Goal: Task Accomplishment & Management: Manage account settings

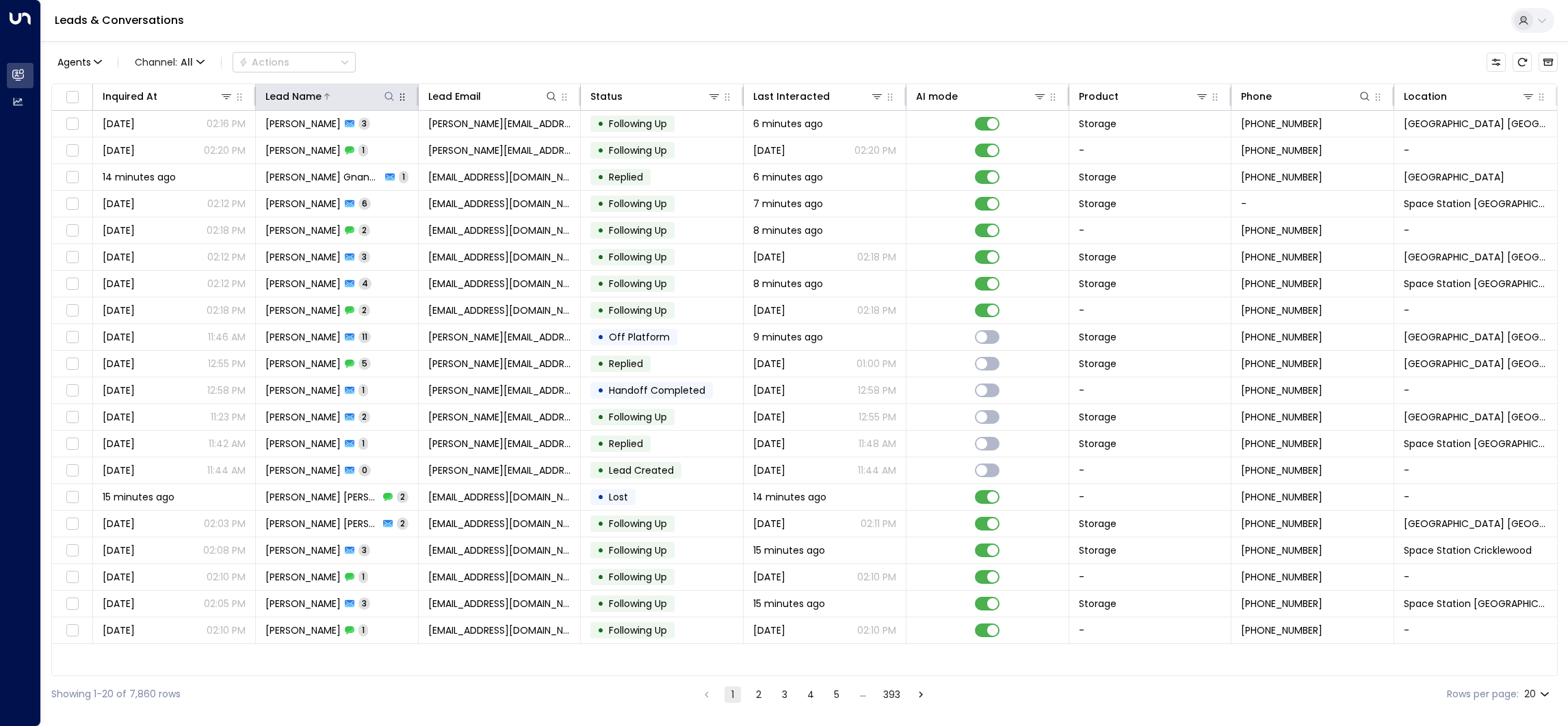
click at [392, 97] on icon at bounding box center [389, 95] width 11 height 11
type input "**********"
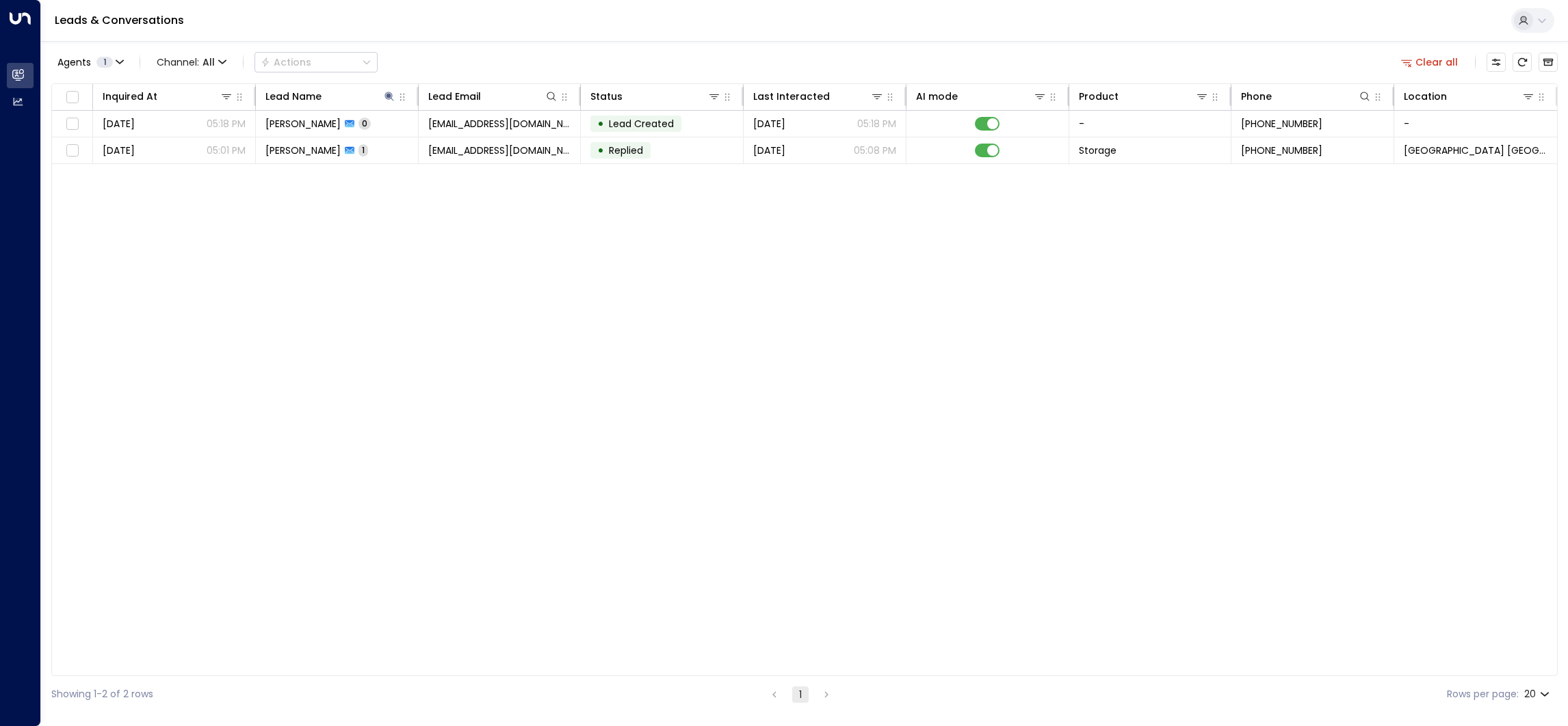
click at [392, 11] on div "Leads & Conversations" at bounding box center [804, 20] width 1527 height 42
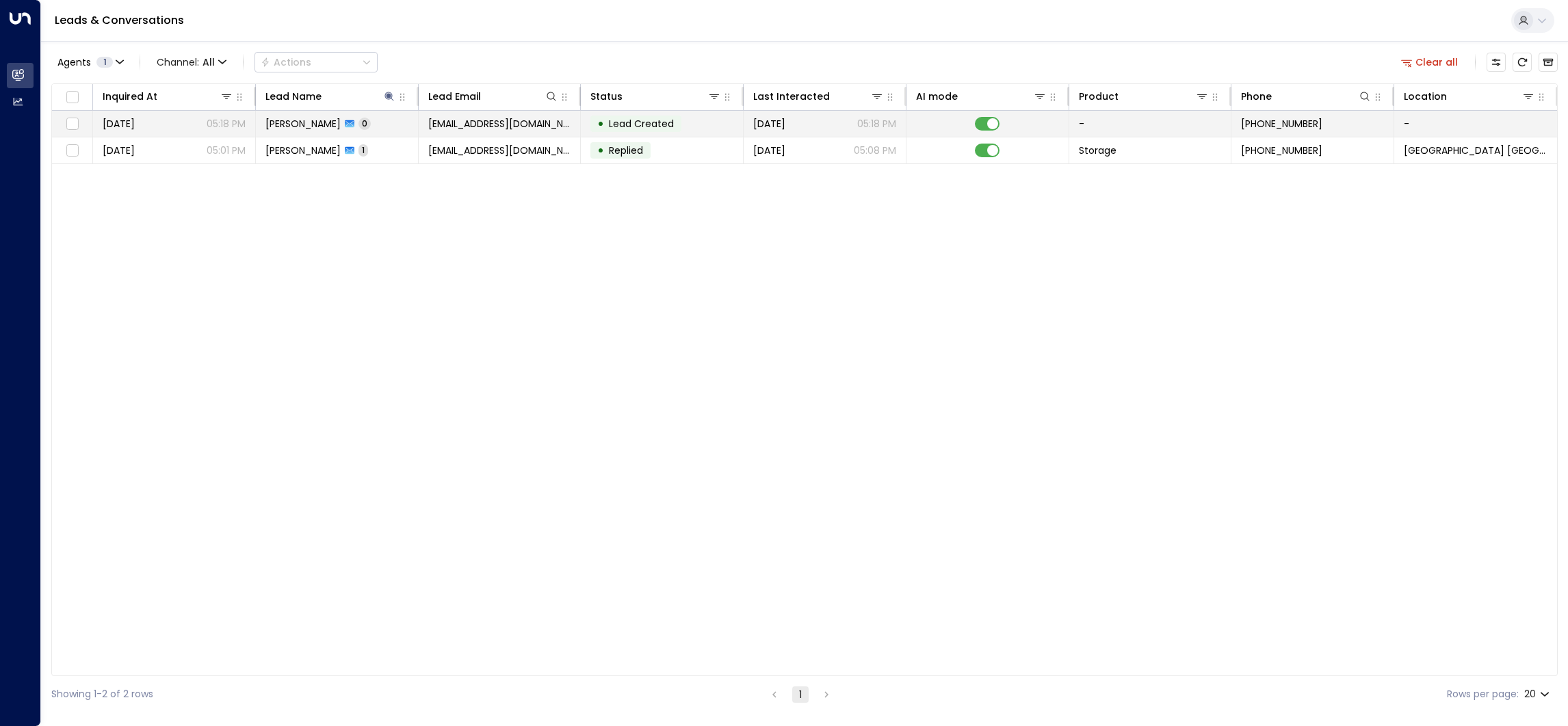
click at [650, 130] on span "Lead Created" at bounding box center [641, 123] width 74 height 14
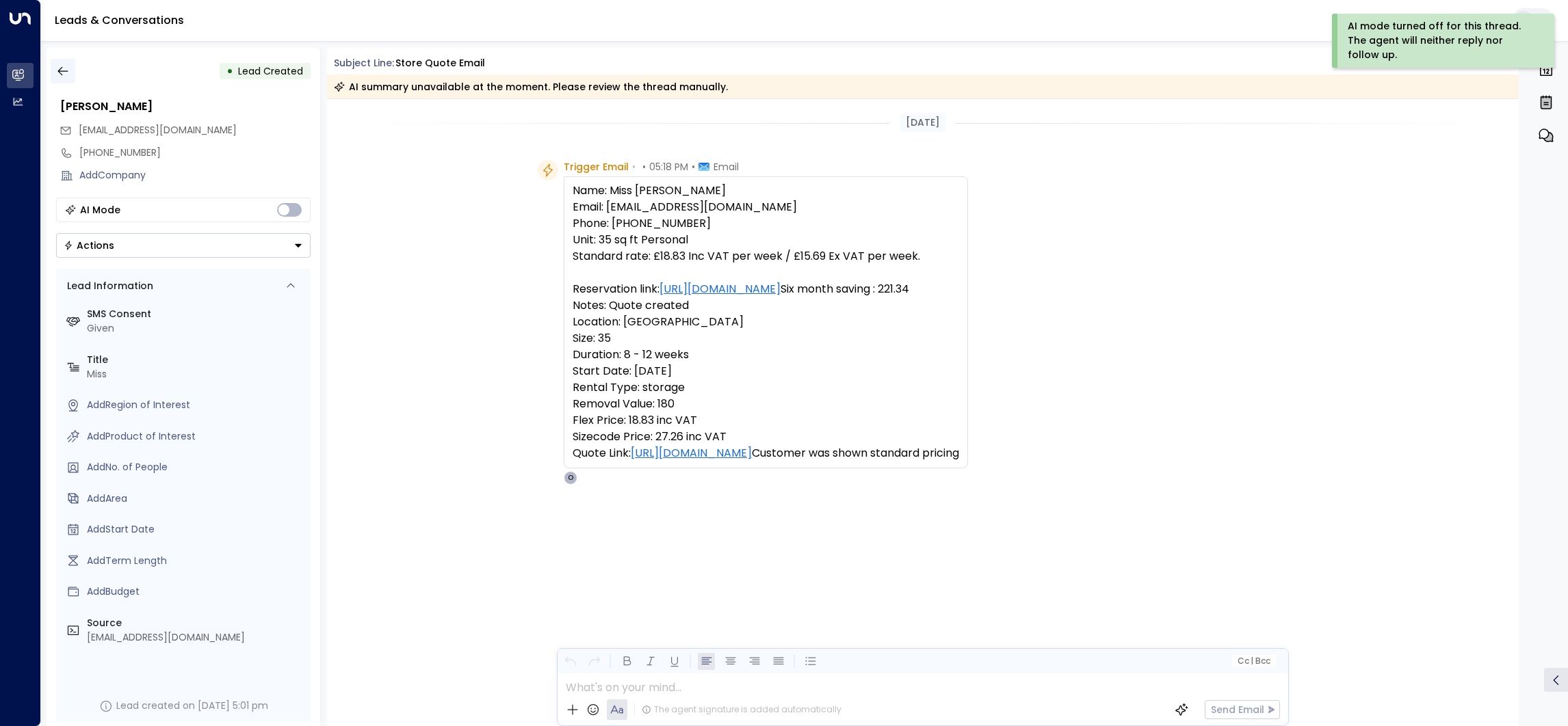
click at [60, 72] on icon "button" at bounding box center [63, 71] width 14 height 14
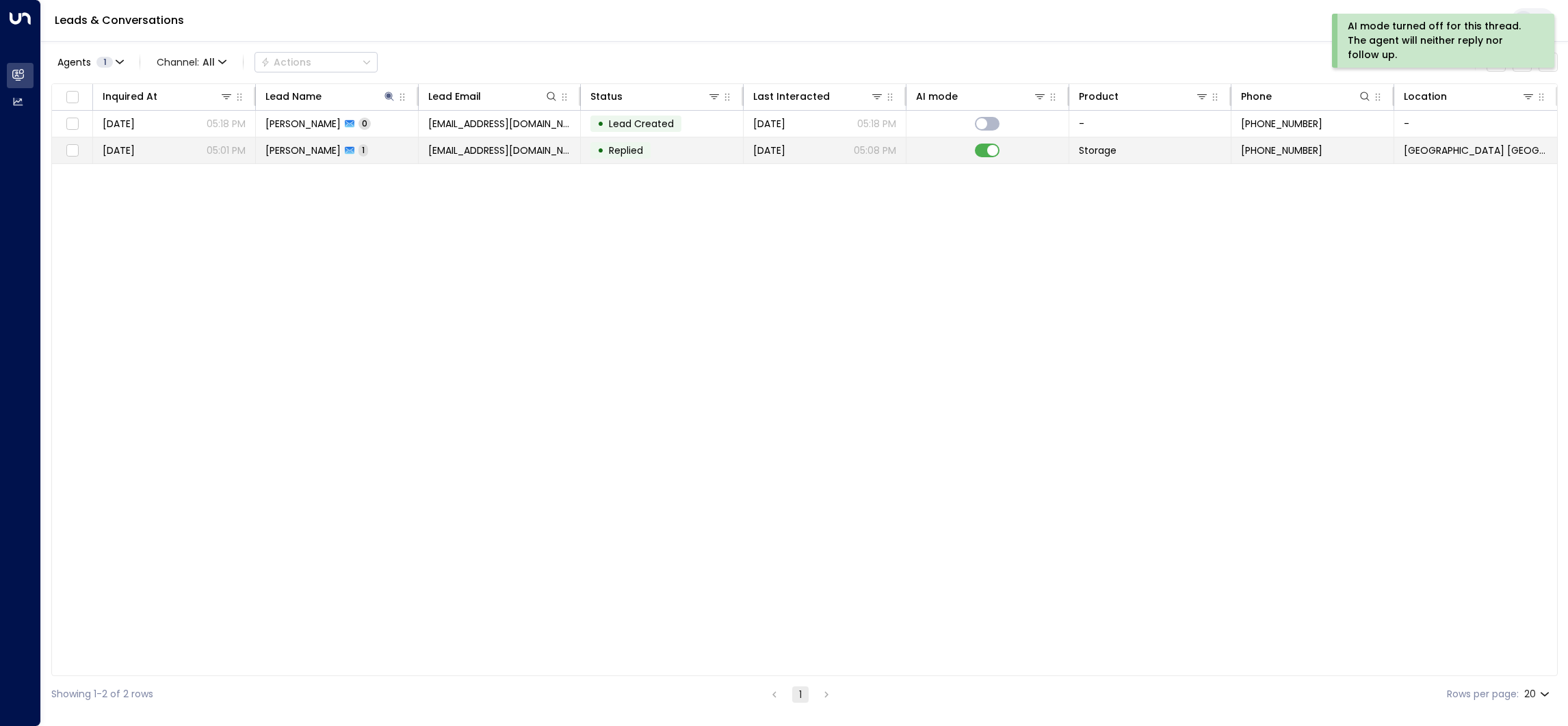
click at [504, 150] on span "[EMAIL_ADDRESS][DOMAIN_NAME]" at bounding box center [500, 150] width 143 height 14
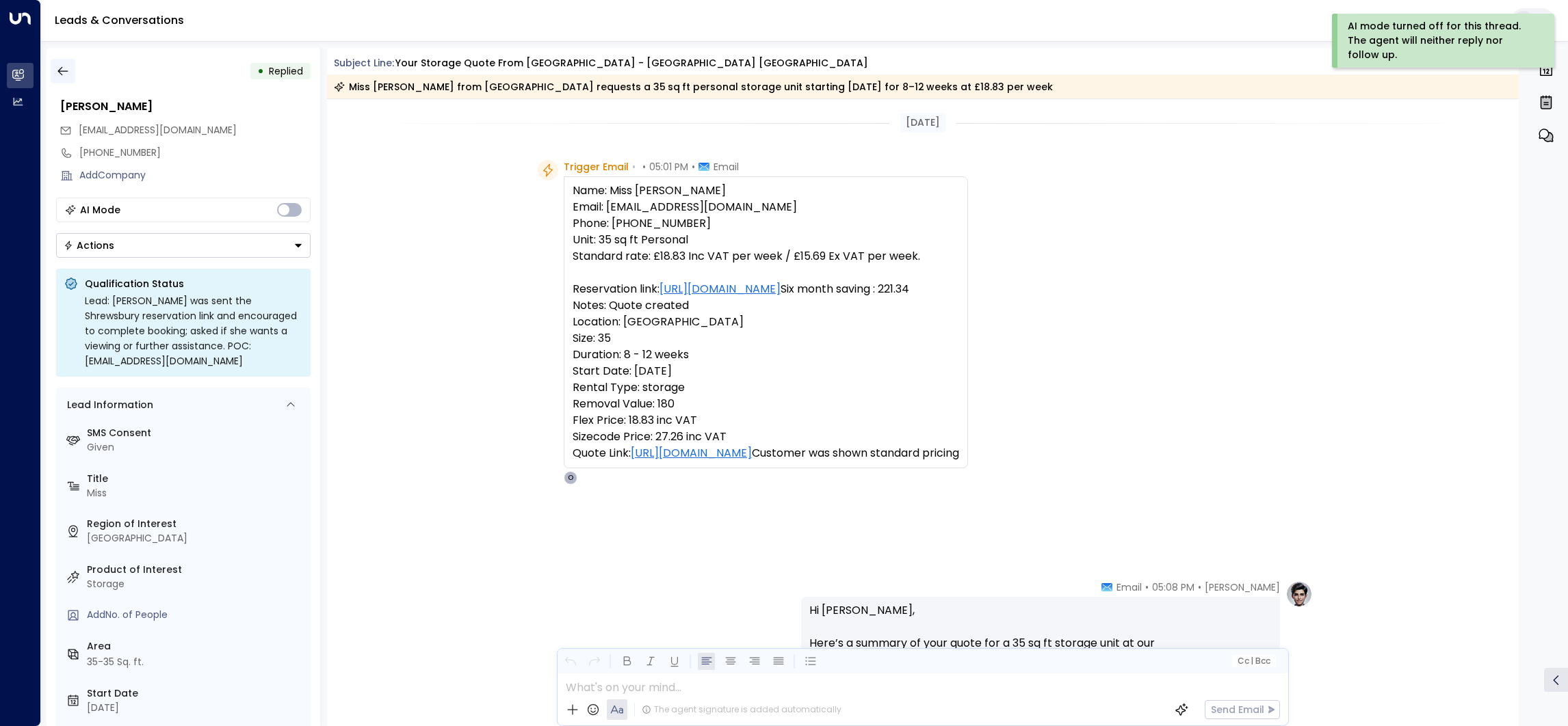
click at [56, 68] on icon "button" at bounding box center [63, 71] width 14 height 14
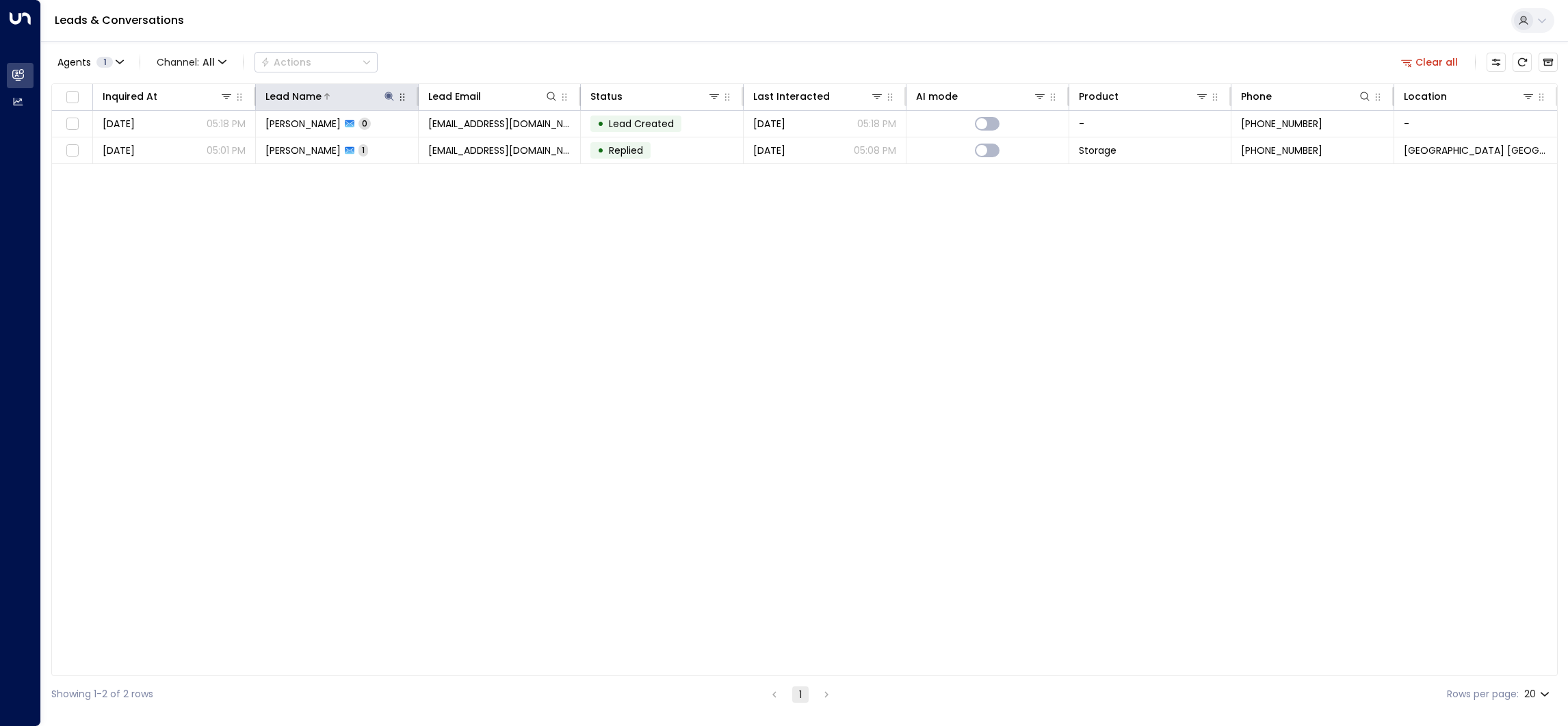
click at [387, 95] on icon at bounding box center [389, 95] width 9 height 9
click at [471, 143] on icon "button" at bounding box center [474, 145] width 9 height 9
click at [522, 53] on div "Agents 1 Channel: All Actions Clear all" at bounding box center [804, 62] width 1506 height 29
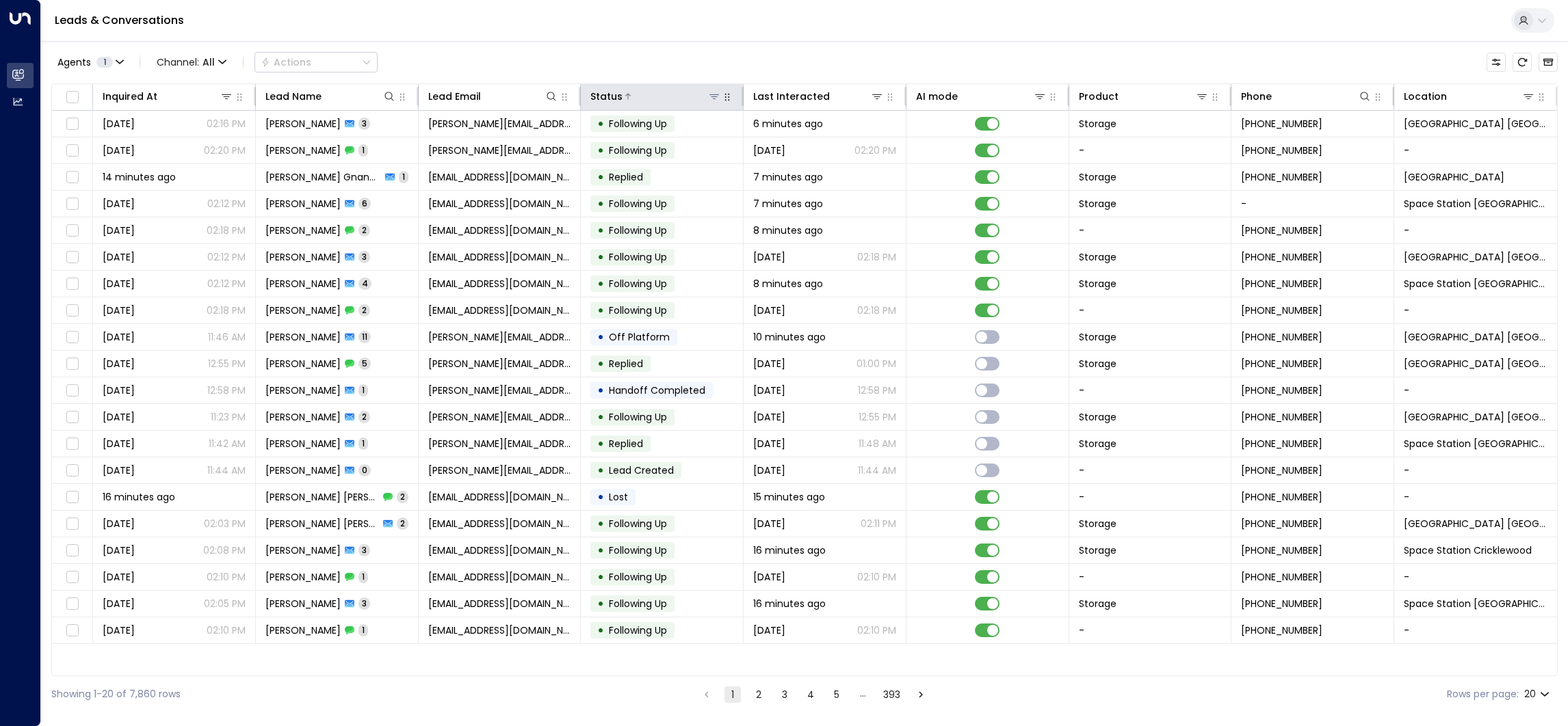
click at [712, 91] on icon at bounding box center [713, 95] width 11 height 11
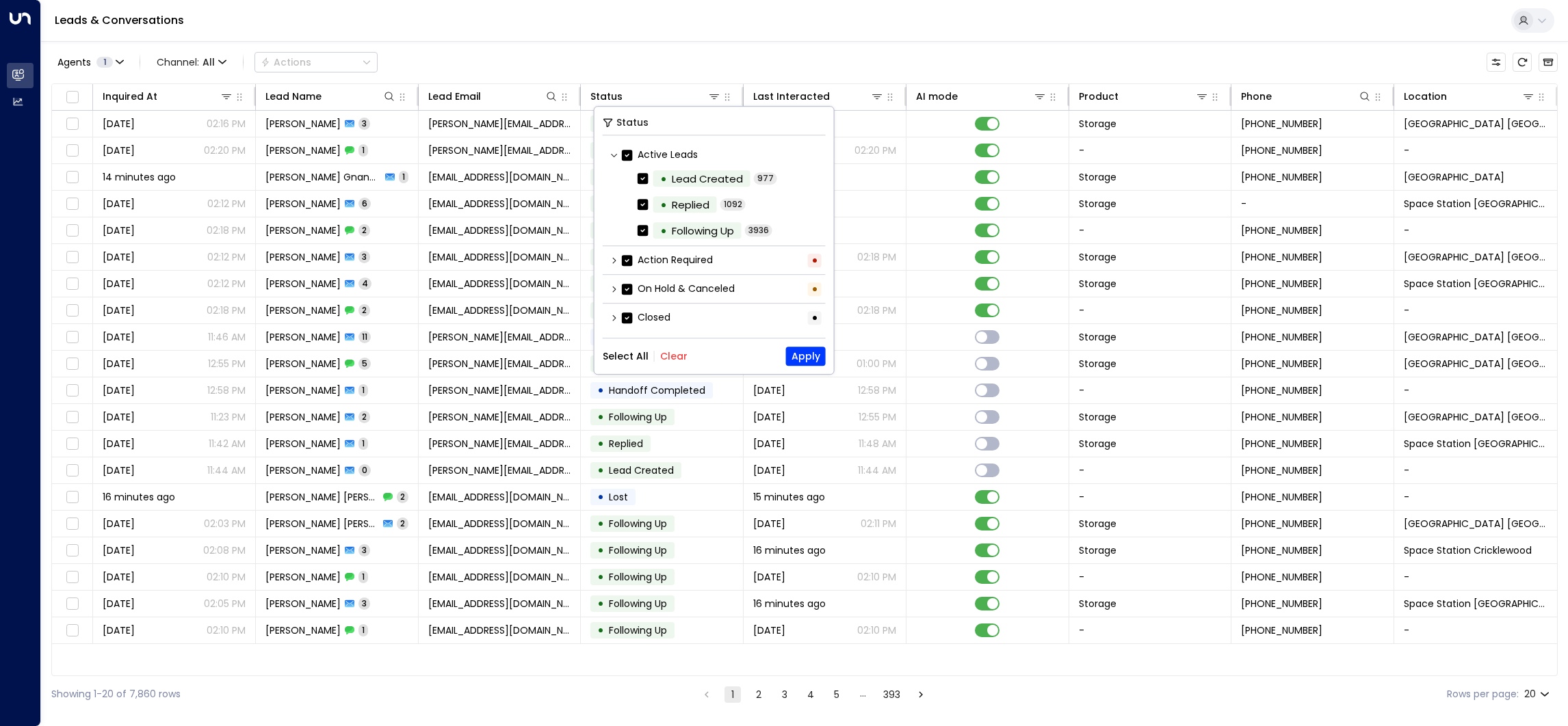
click at [673, 354] on button "Clear" at bounding box center [674, 356] width 28 height 11
click at [669, 259] on label "Action Required" at bounding box center [667, 260] width 91 height 15
click at [803, 356] on button "Apply" at bounding box center [806, 356] width 40 height 19
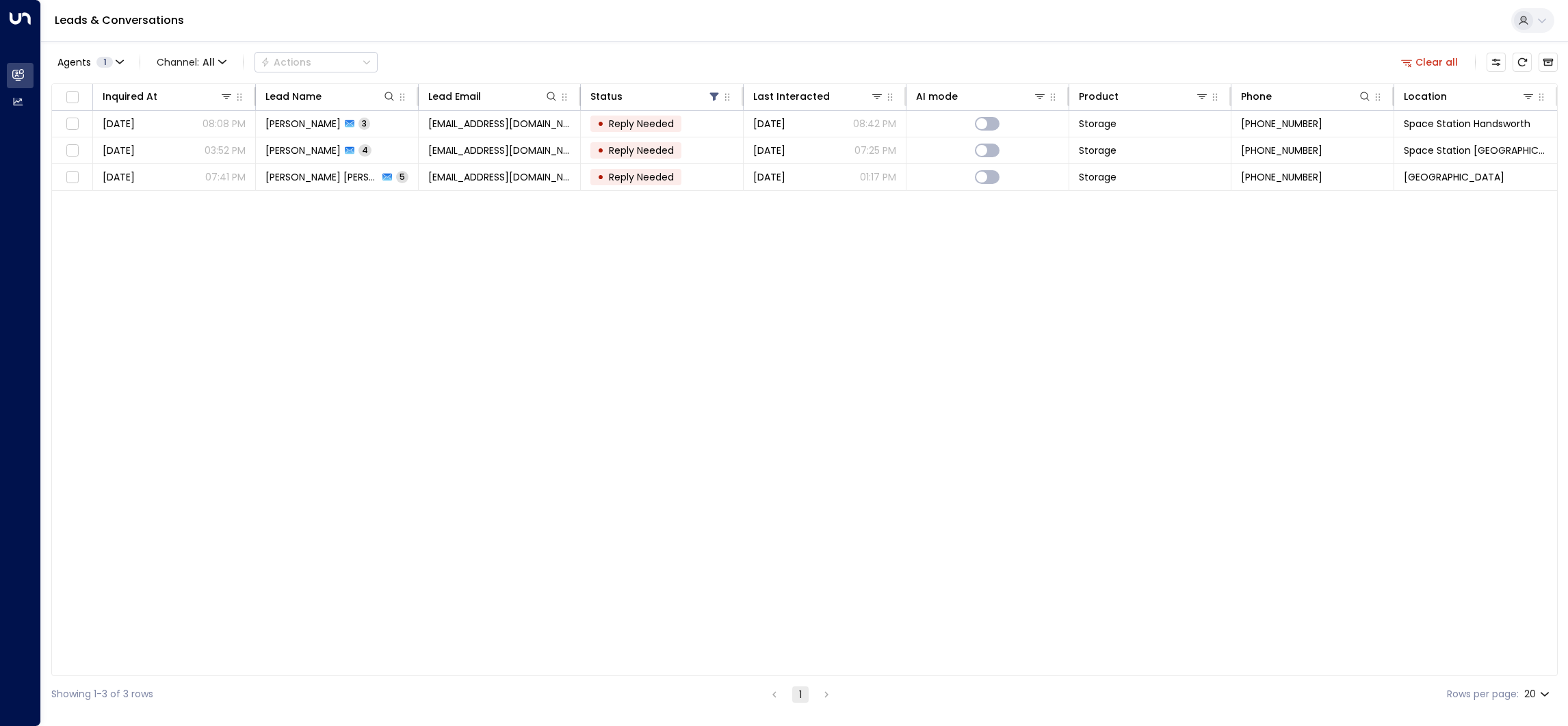
drag, startPoint x: 839, startPoint y: 325, endPoint x: 695, endPoint y: 9, distance: 347.3
click at [695, 9] on div "Leads & Conversations" at bounding box center [804, 20] width 1527 height 42
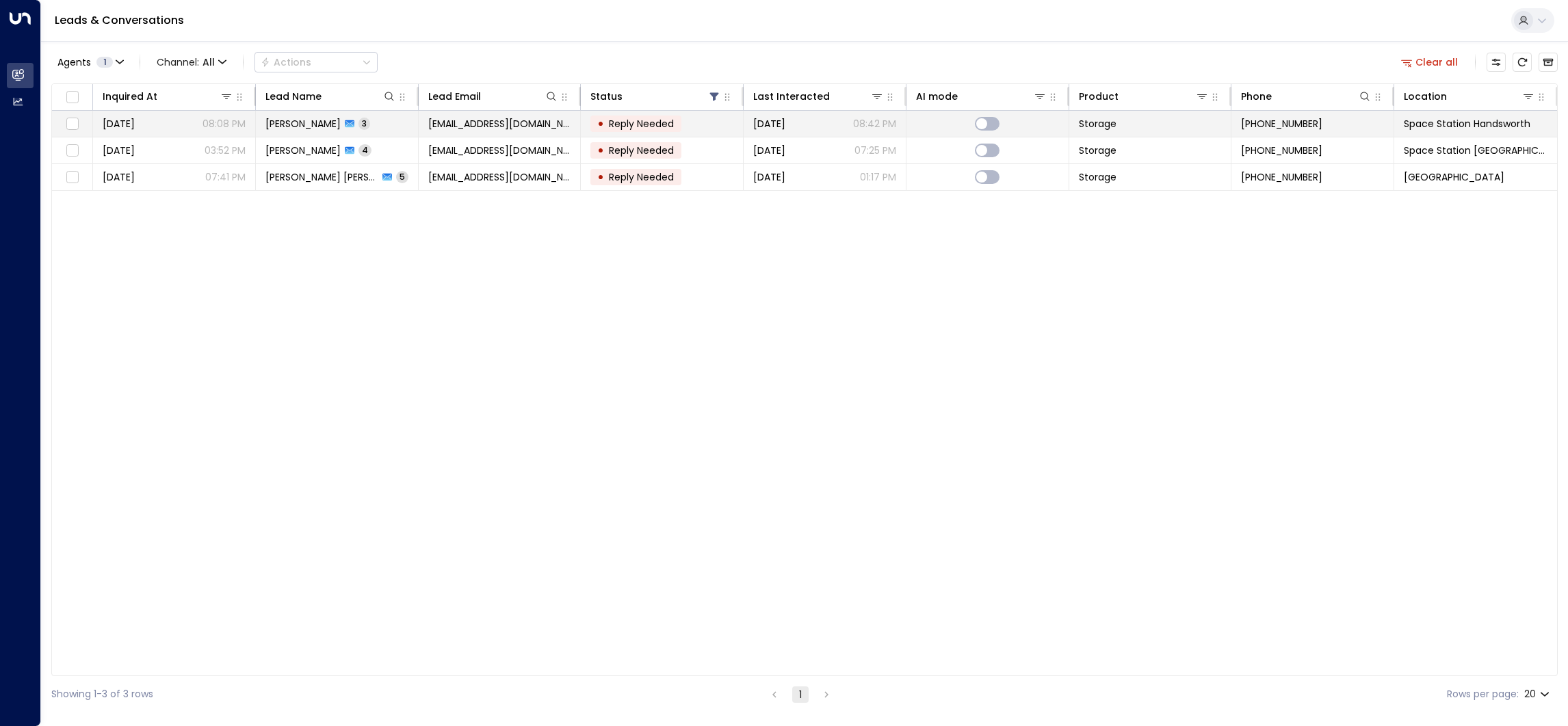
click at [646, 130] on span "Reply Needed" at bounding box center [641, 123] width 74 height 14
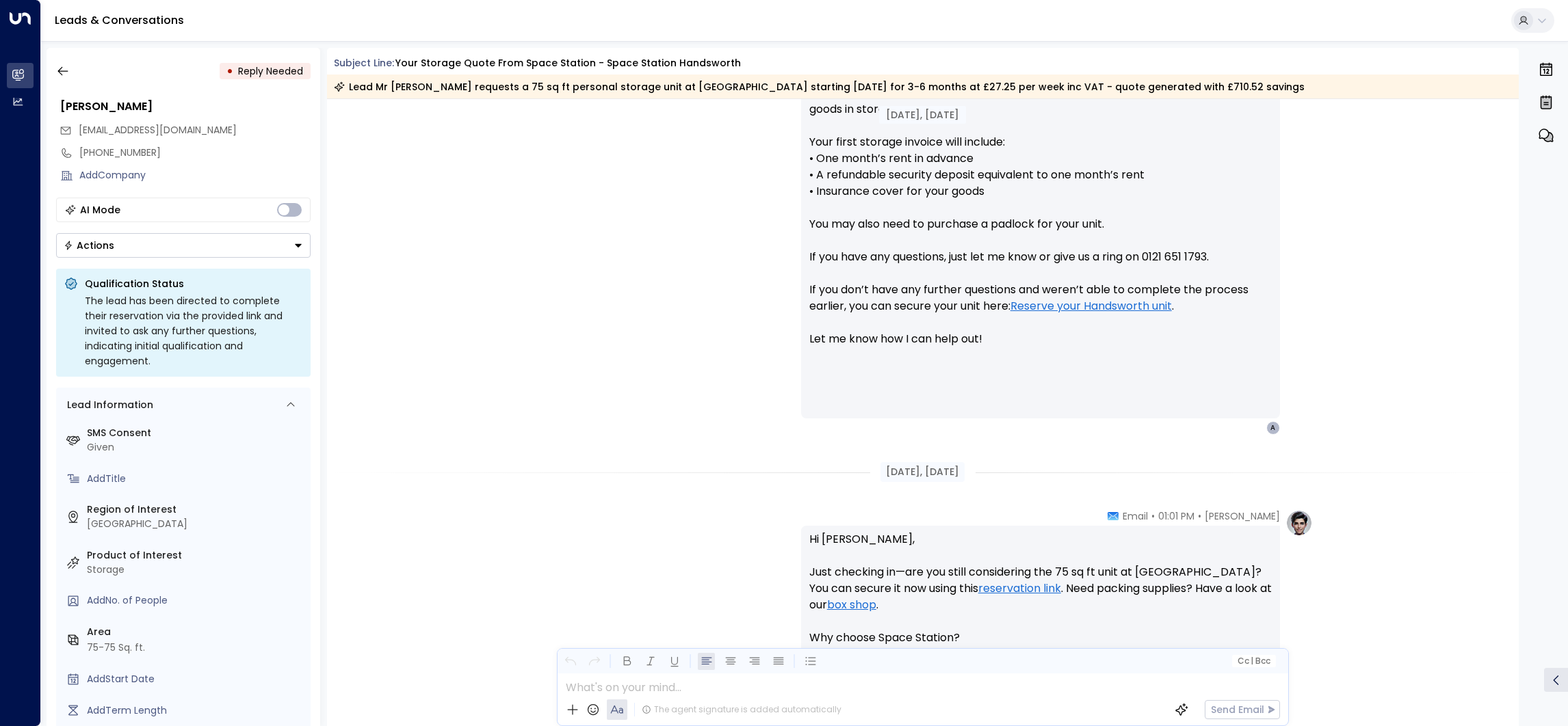
scroll to position [630, 0]
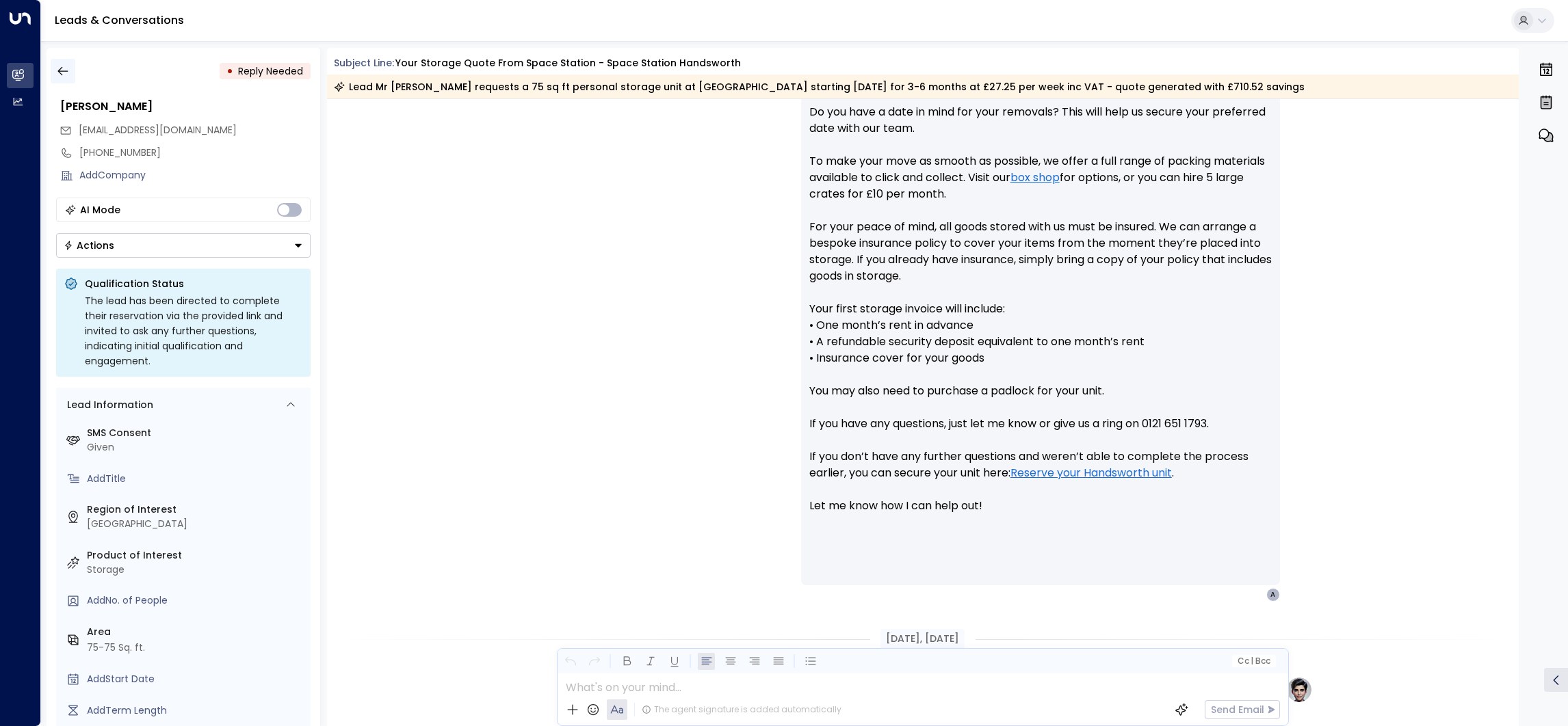
click at [58, 72] on icon "button" at bounding box center [63, 71] width 14 height 14
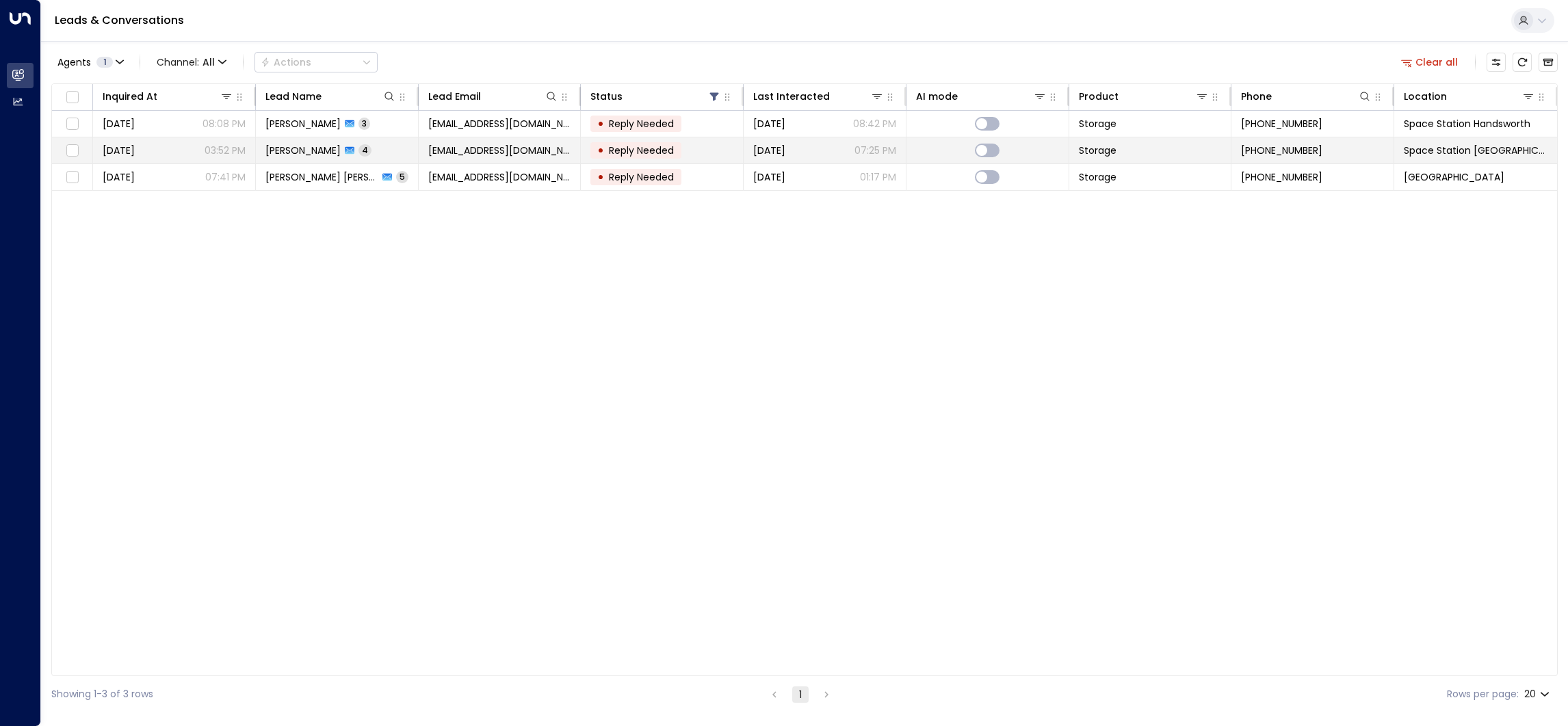
click at [564, 150] on td "[EMAIL_ADDRESS][DOMAIN_NAME]" at bounding box center [500, 150] width 162 height 26
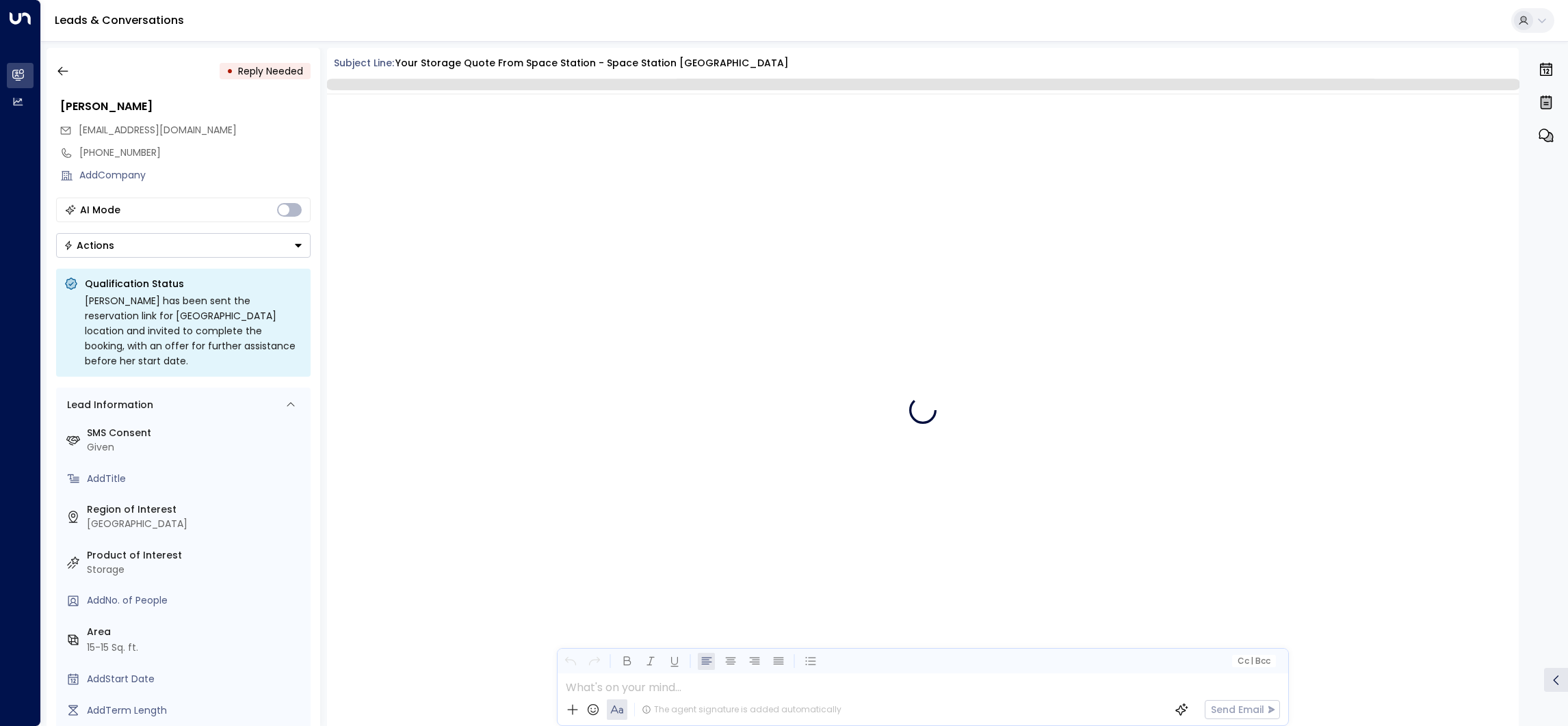
scroll to position [1536, 0]
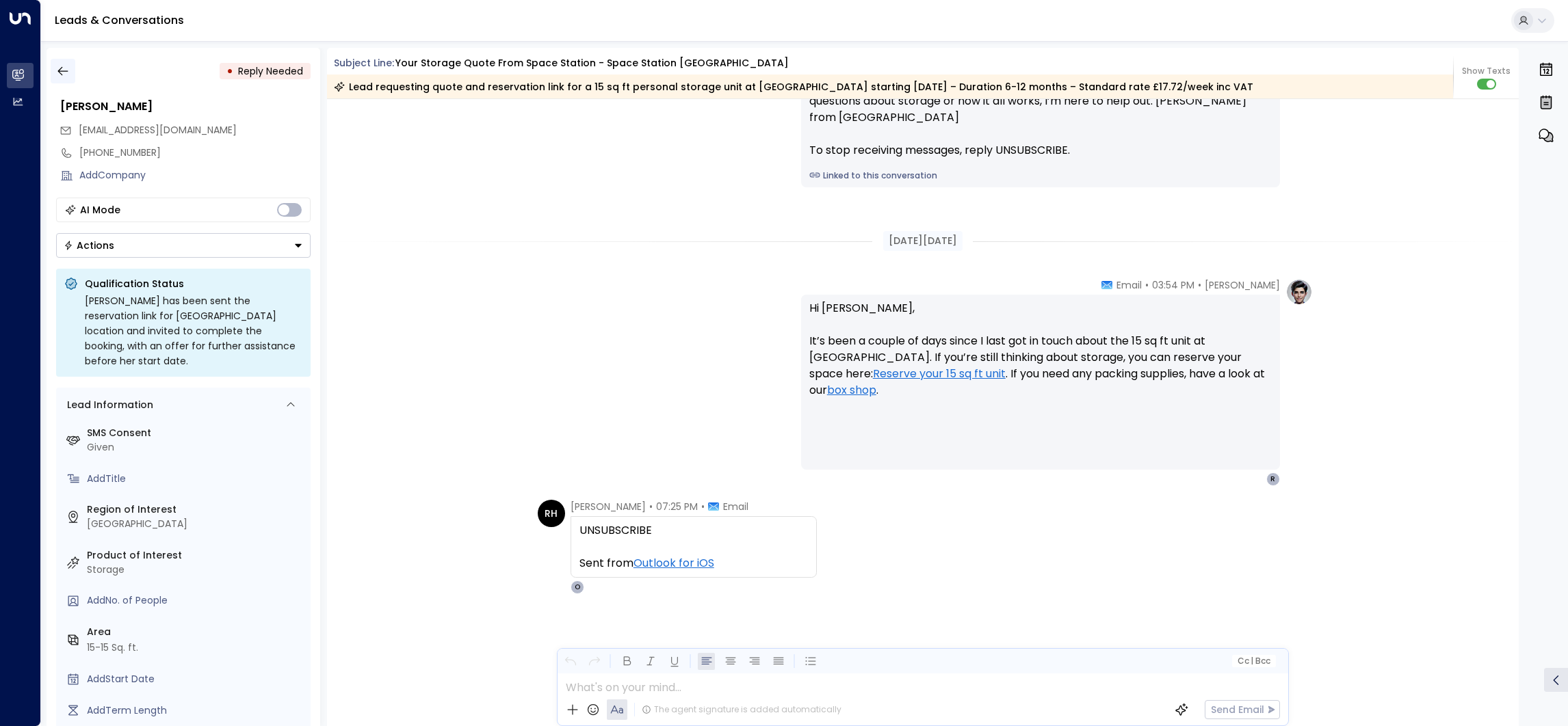
click at [66, 73] on icon "button" at bounding box center [63, 71] width 14 height 14
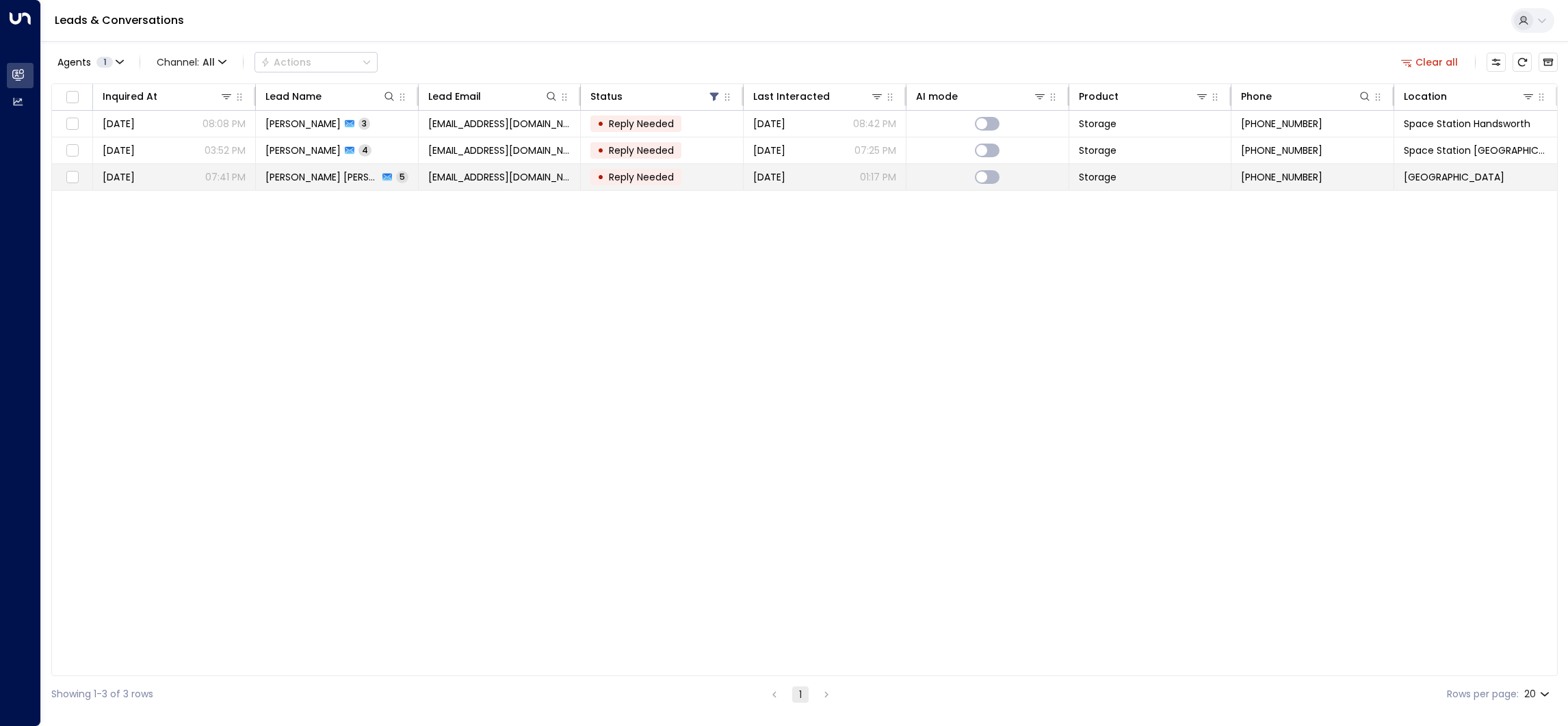
click at [505, 179] on span "[EMAIL_ADDRESS][DOMAIN_NAME]" at bounding box center [500, 177] width 143 height 14
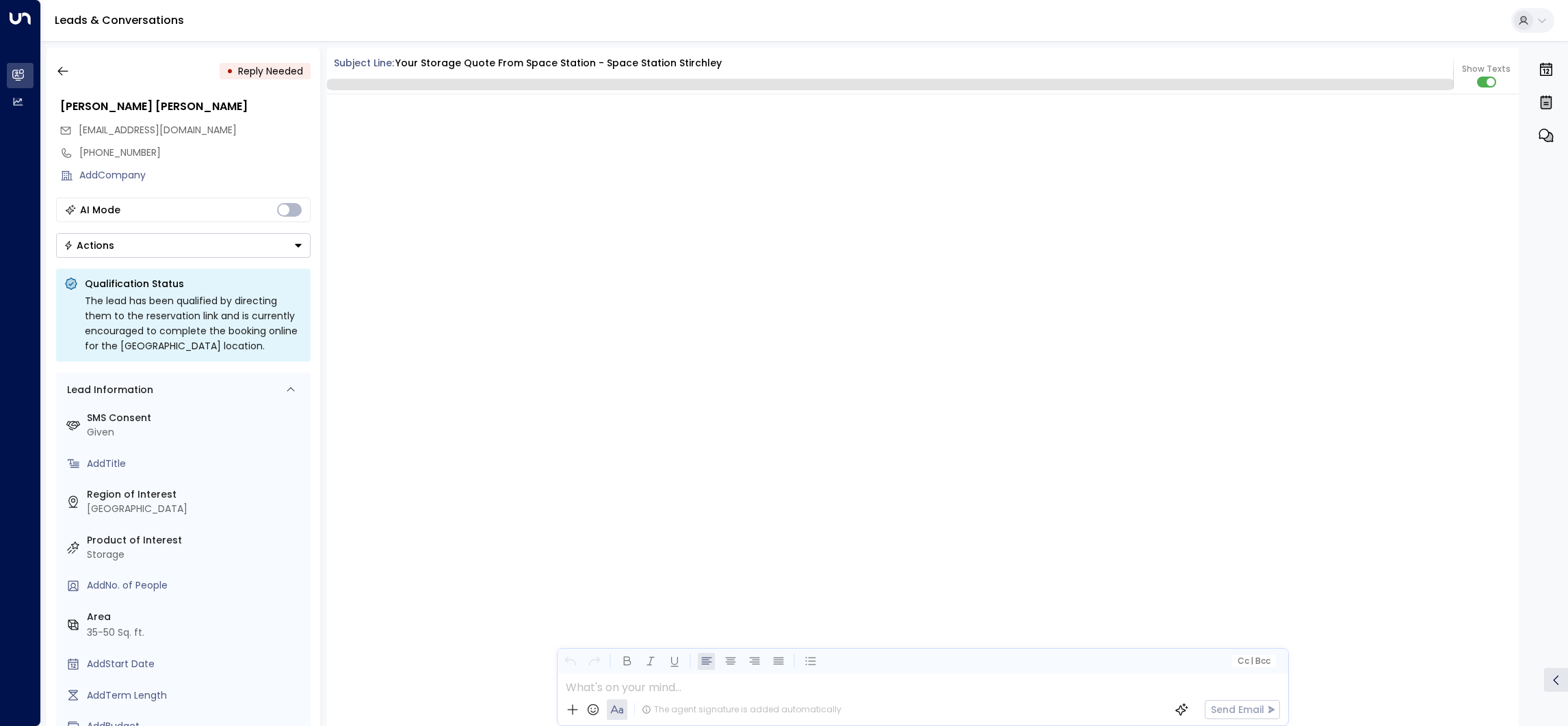
scroll to position [2693, 0]
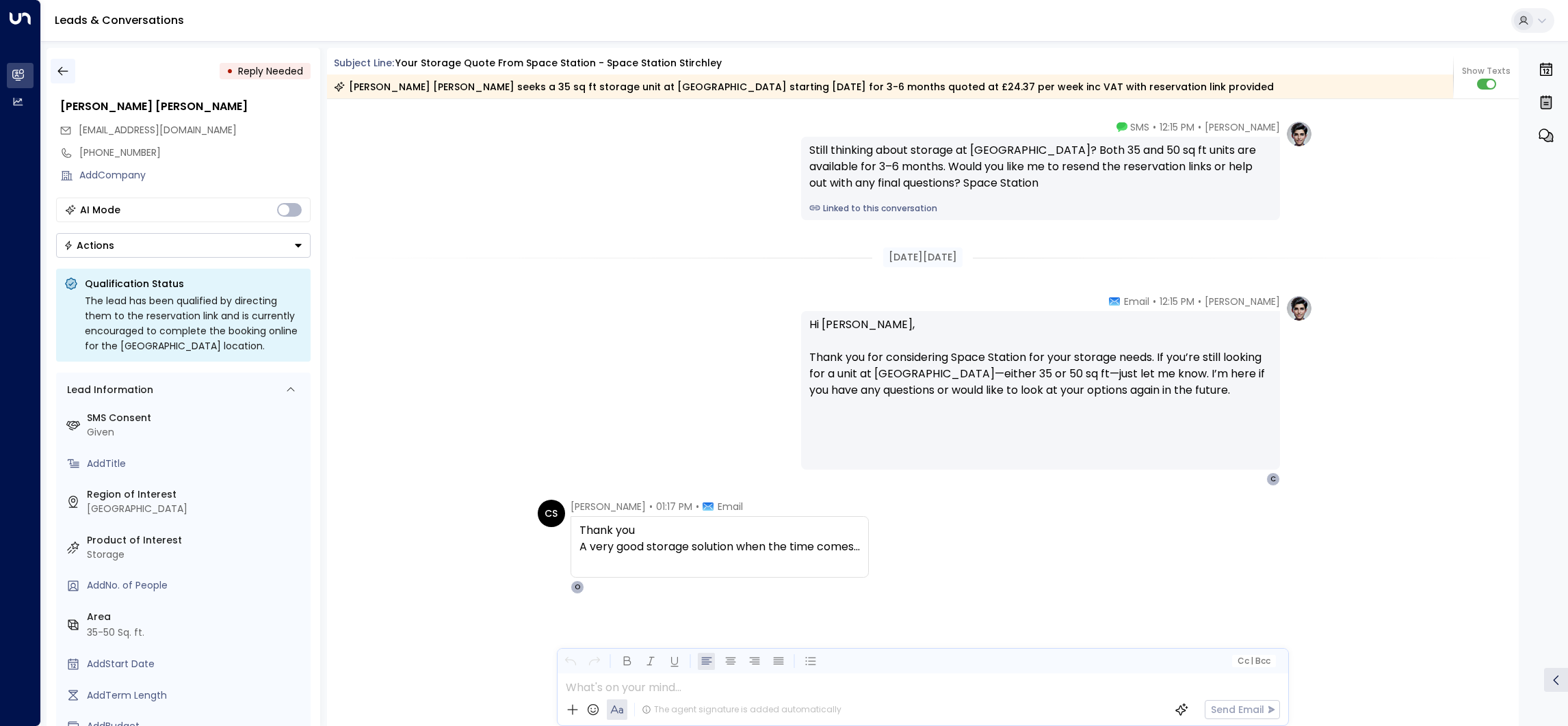
click at [59, 69] on icon "button" at bounding box center [63, 71] width 14 height 14
